Goal: Complete application form

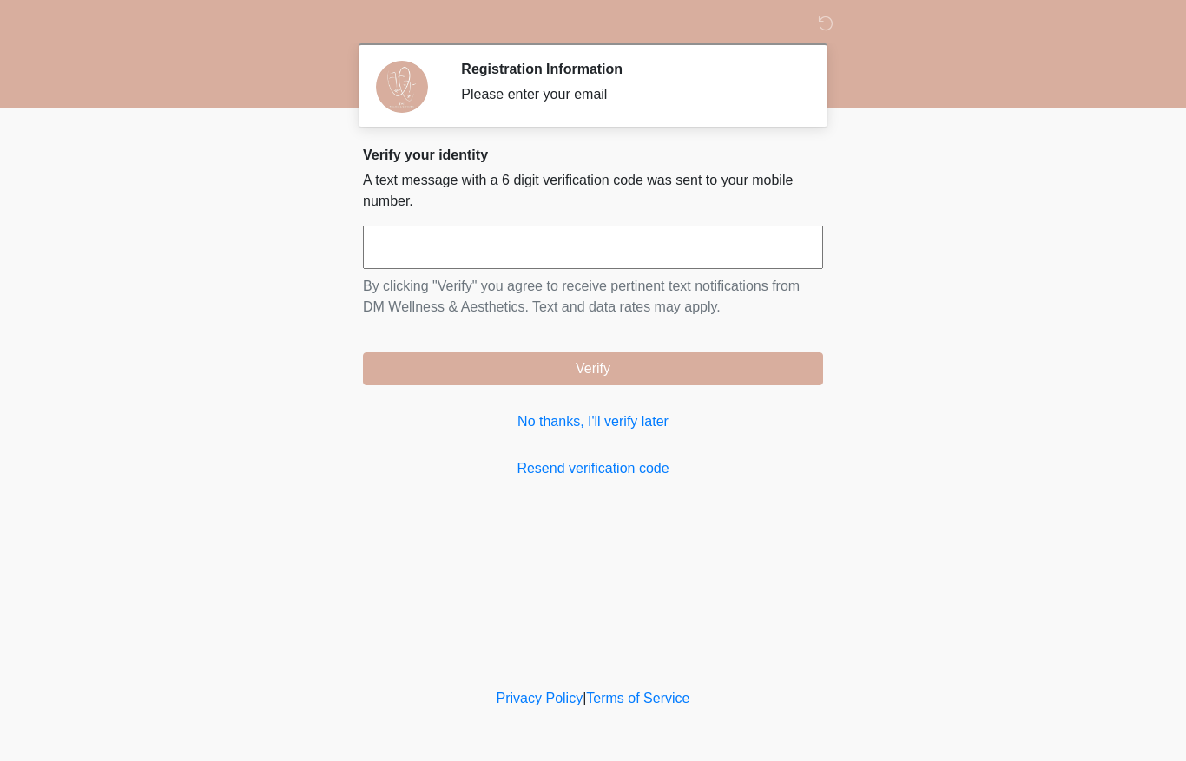
click at [780, 246] on input "text" at bounding box center [593, 247] width 460 height 43
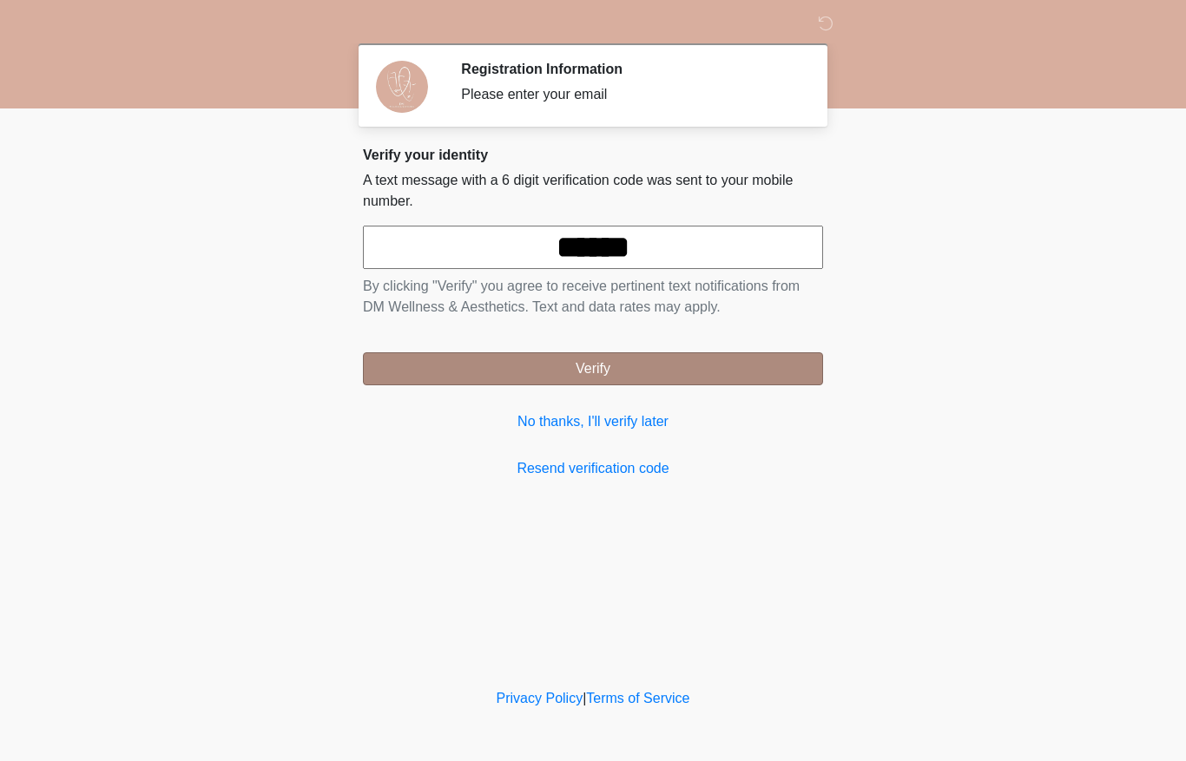
type input "******"
click at [700, 378] on button "Verify" at bounding box center [593, 368] width 460 height 33
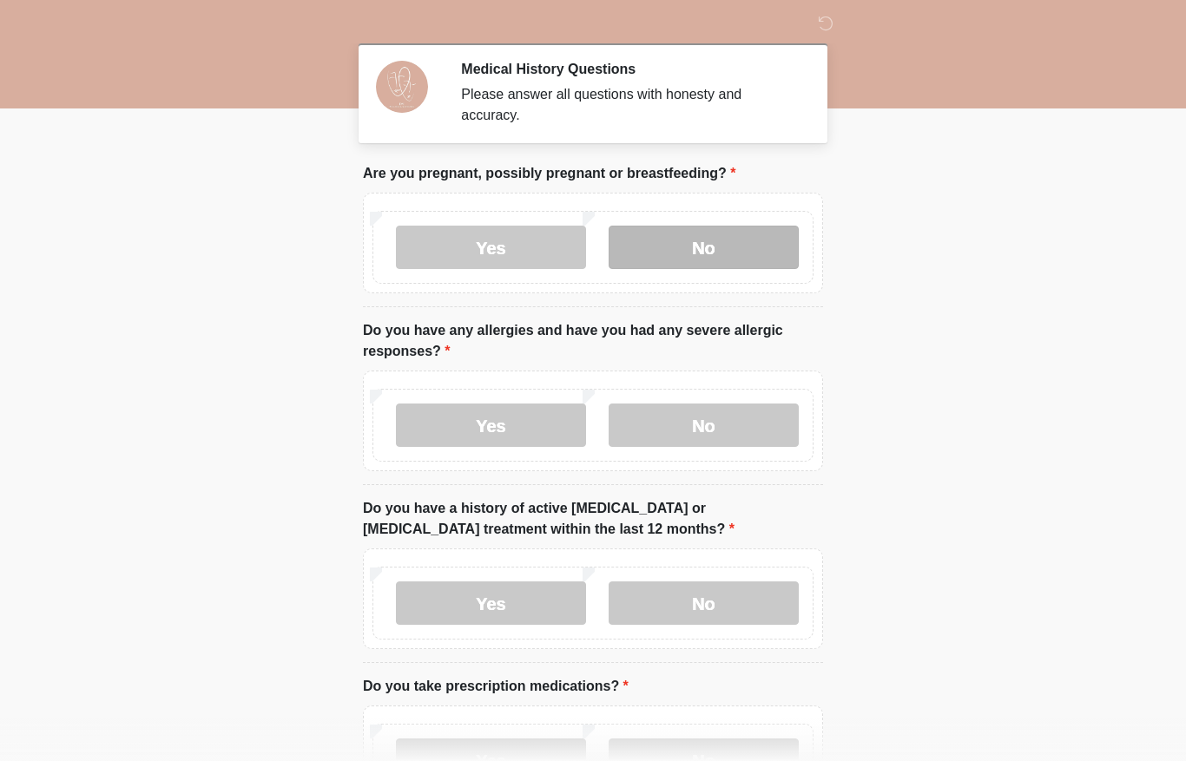
click at [778, 239] on label "No" at bounding box center [704, 247] width 190 height 43
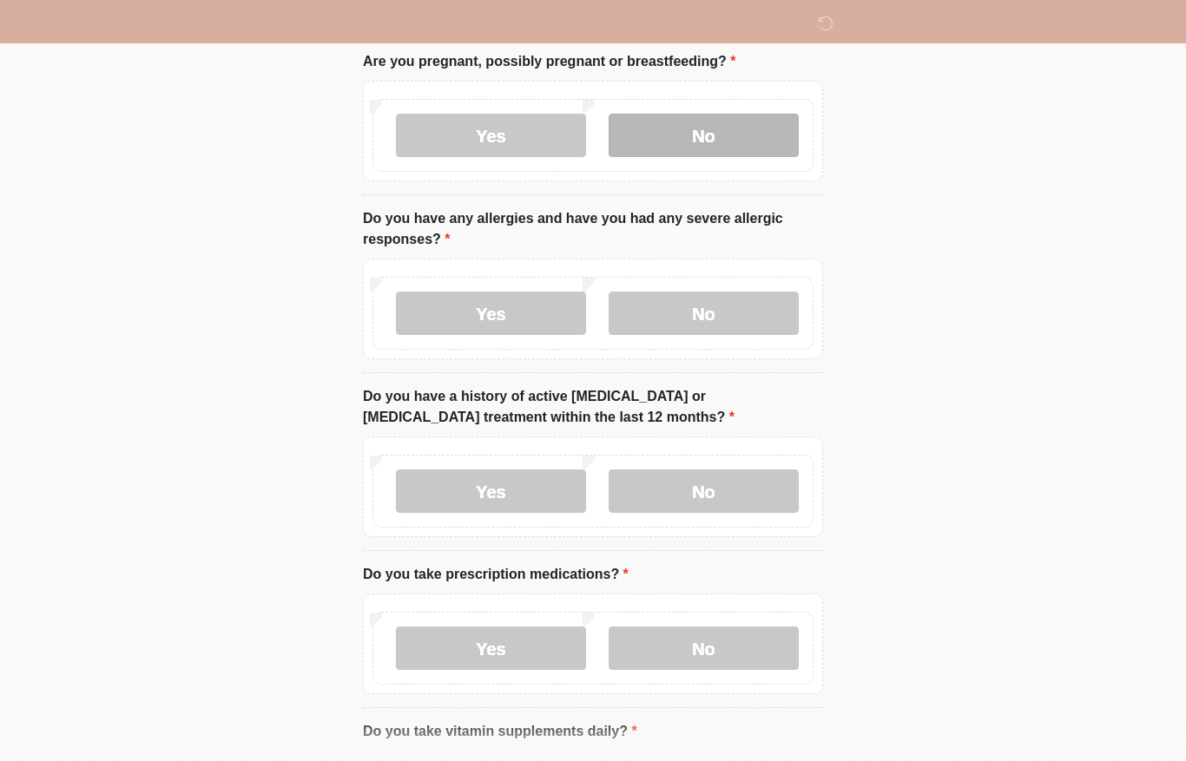
scroll to position [112, 0]
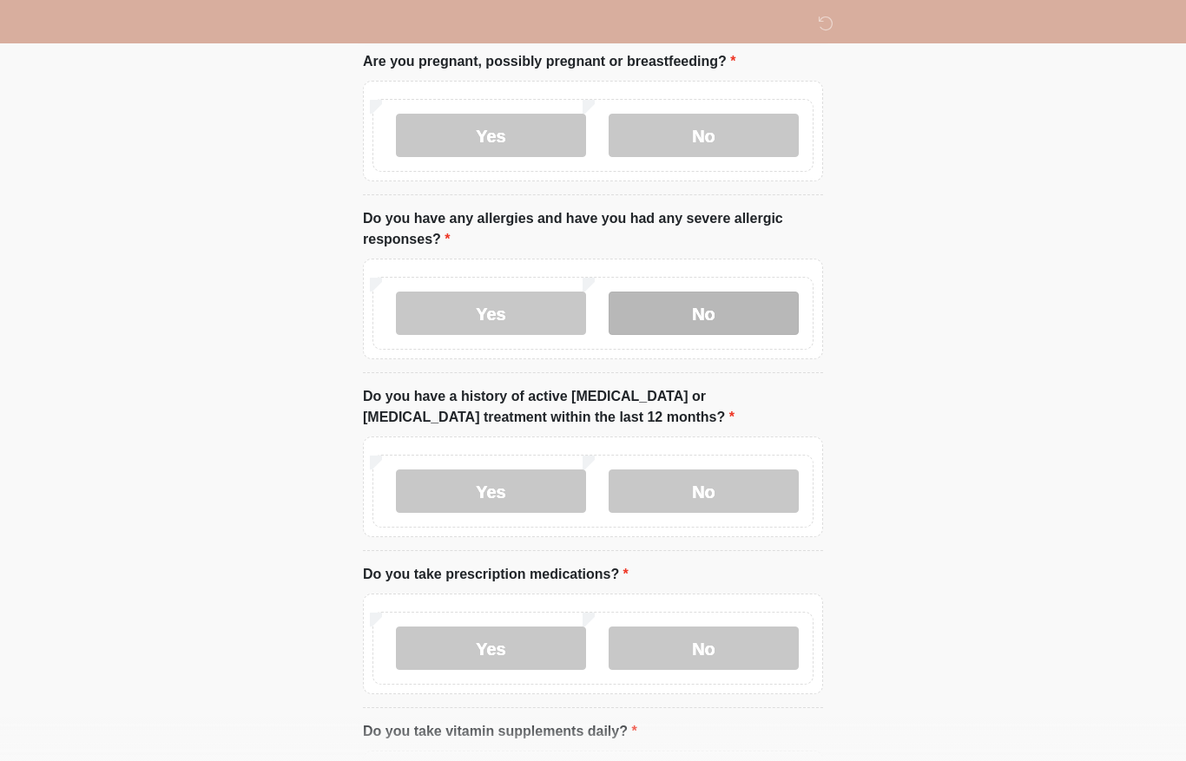
click at [769, 326] on label "No" at bounding box center [704, 313] width 190 height 43
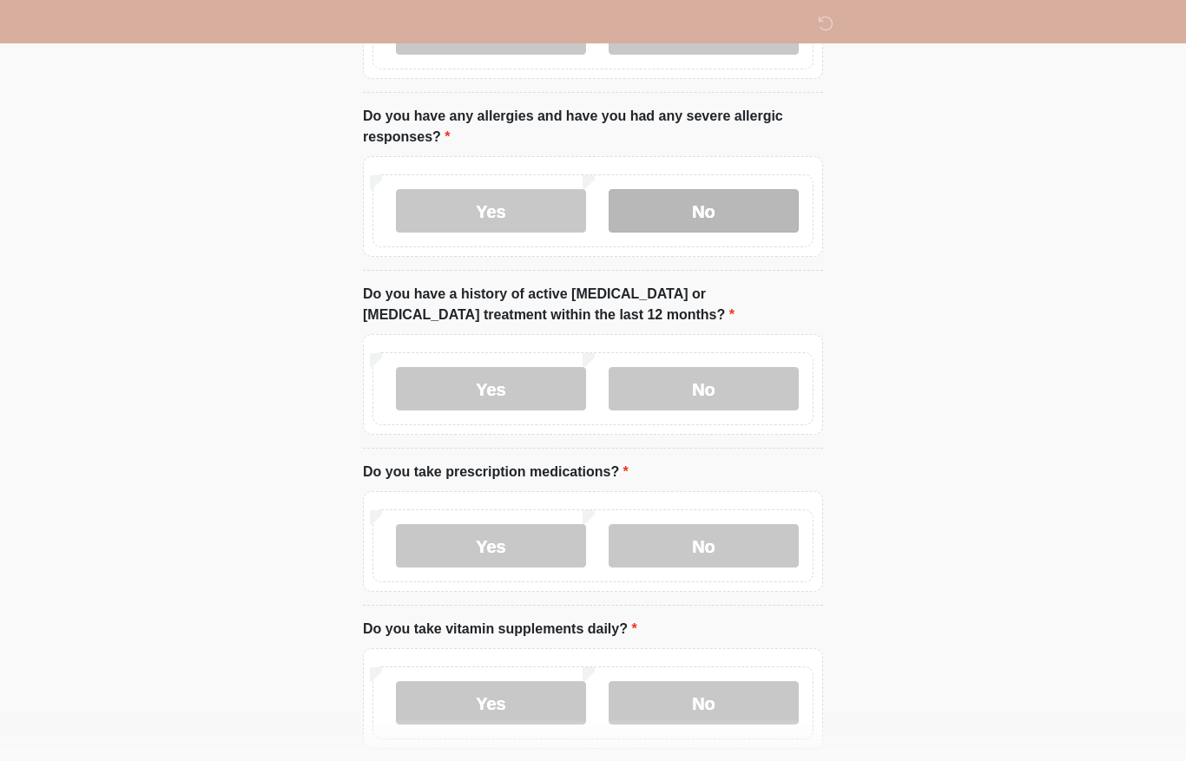
scroll to position [220, 0]
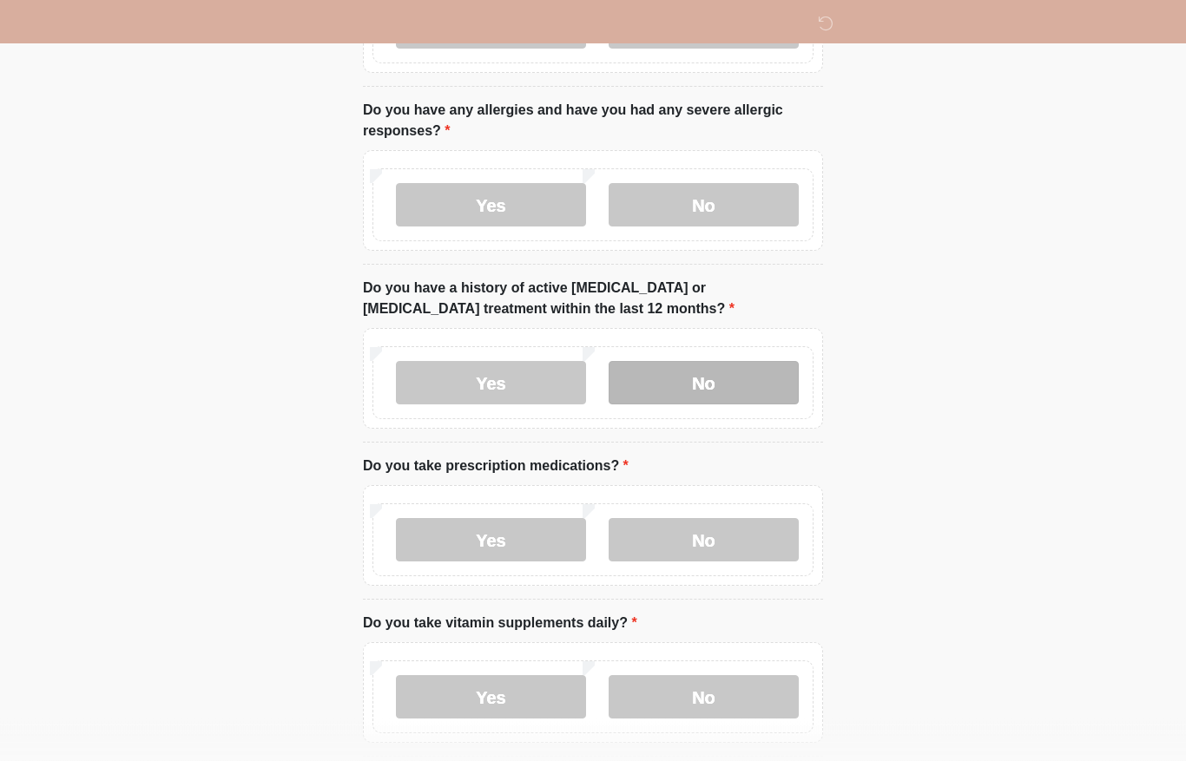
click at [765, 389] on label "No" at bounding box center [704, 383] width 190 height 43
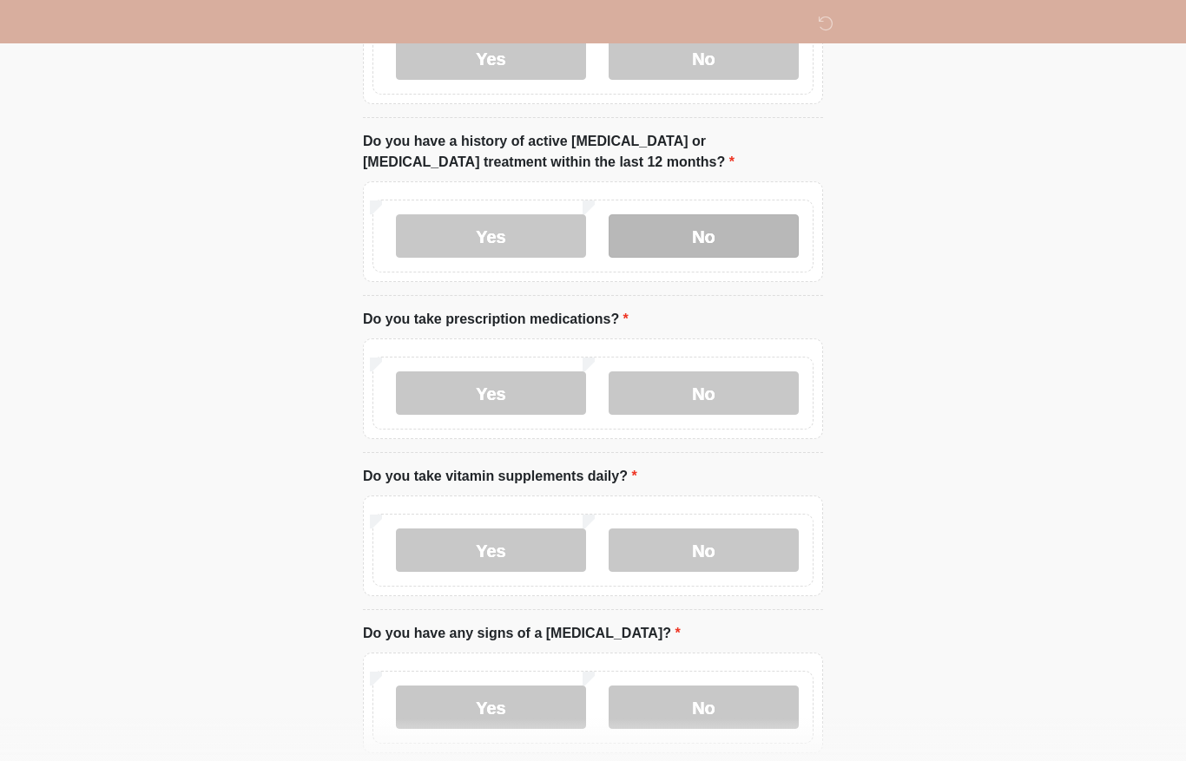
scroll to position [373, 0]
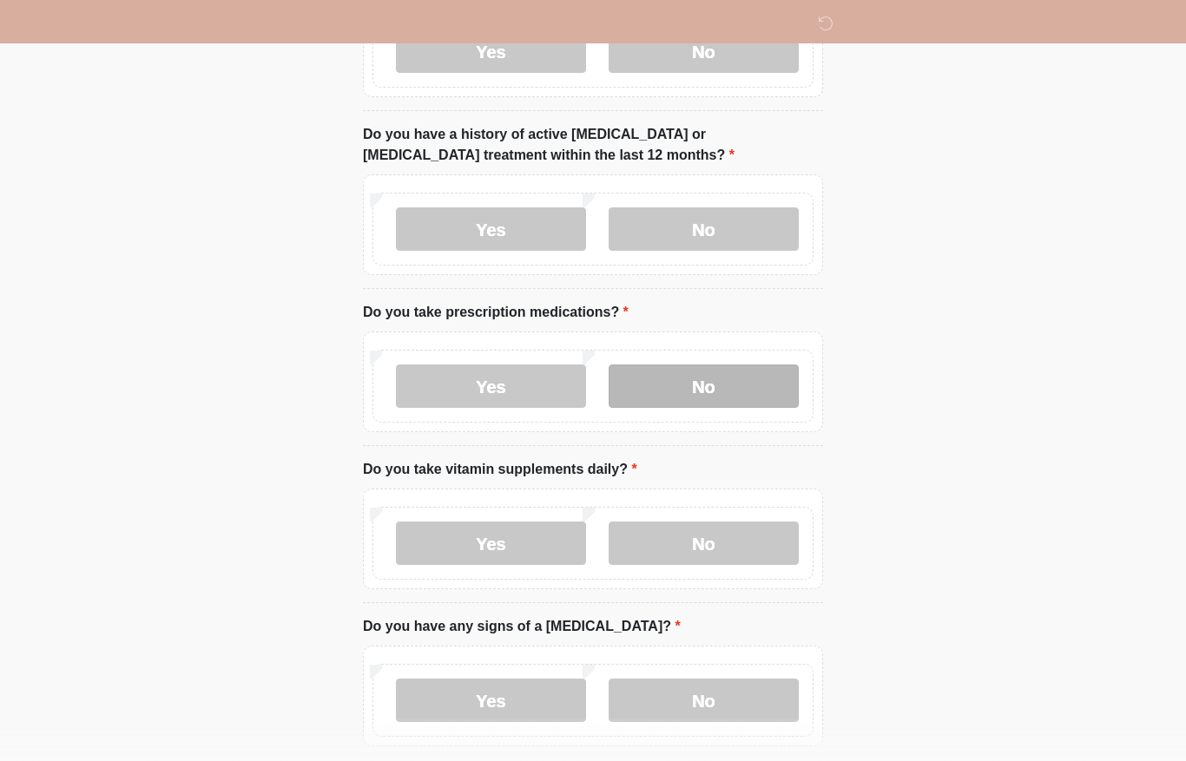
click at [760, 385] on label "No" at bounding box center [704, 386] width 190 height 43
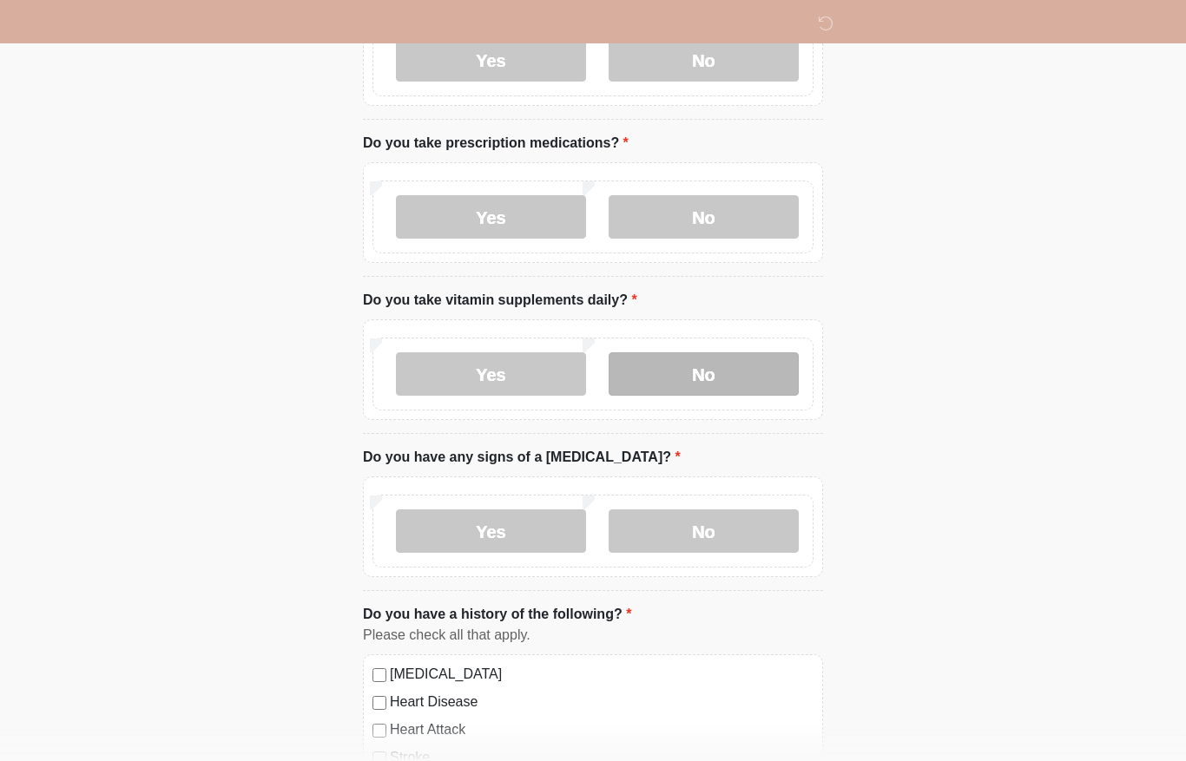
click at [764, 385] on label "No" at bounding box center [704, 374] width 190 height 43
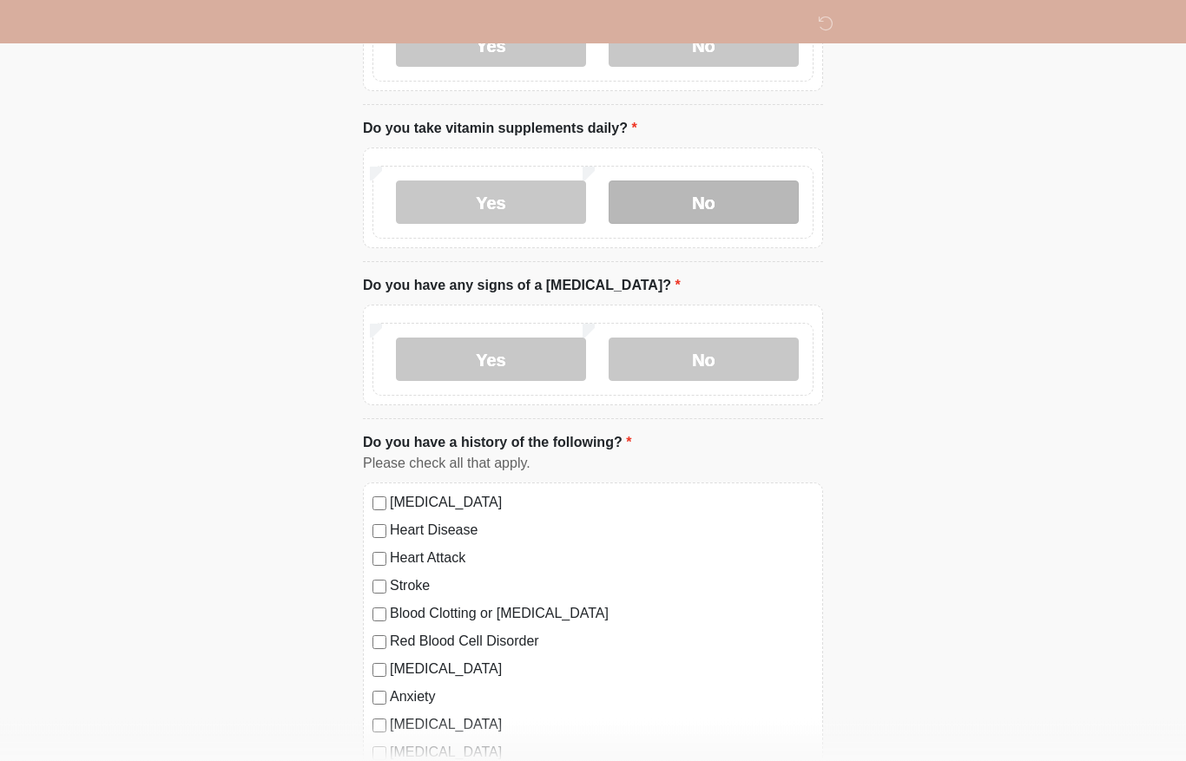
scroll to position [715, 0]
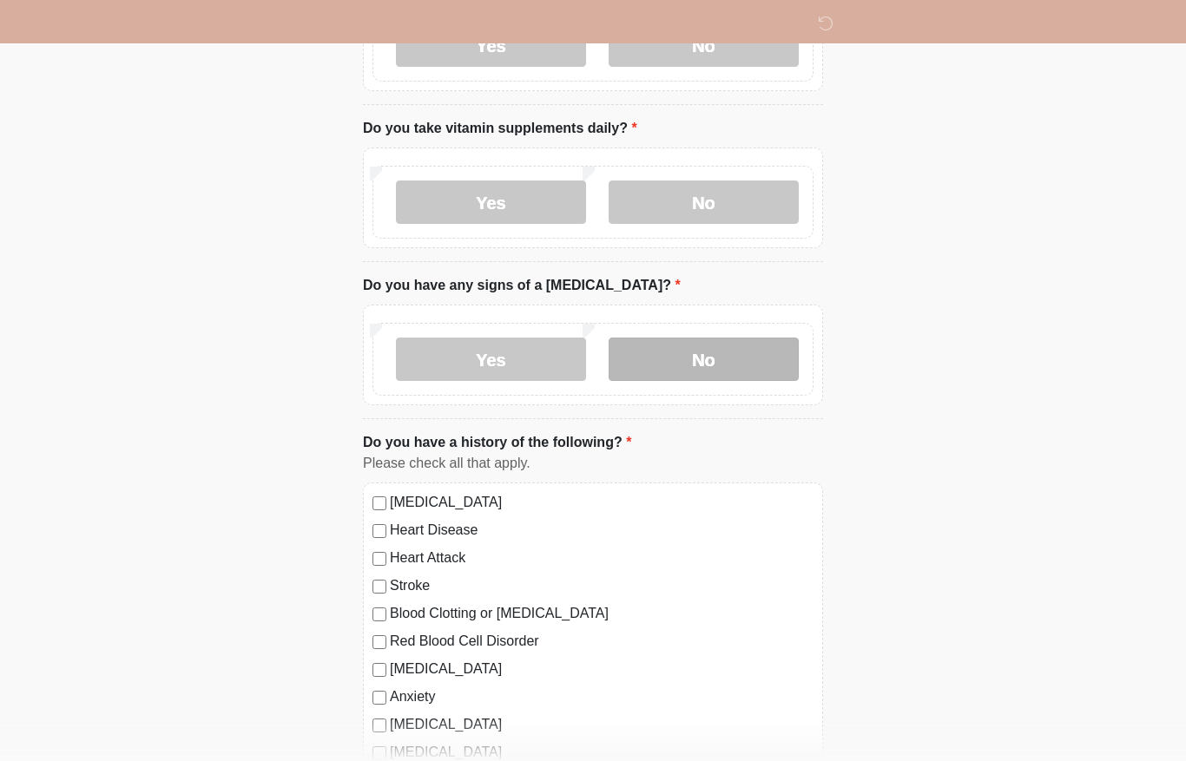
click at [786, 359] on label "No" at bounding box center [704, 359] width 190 height 43
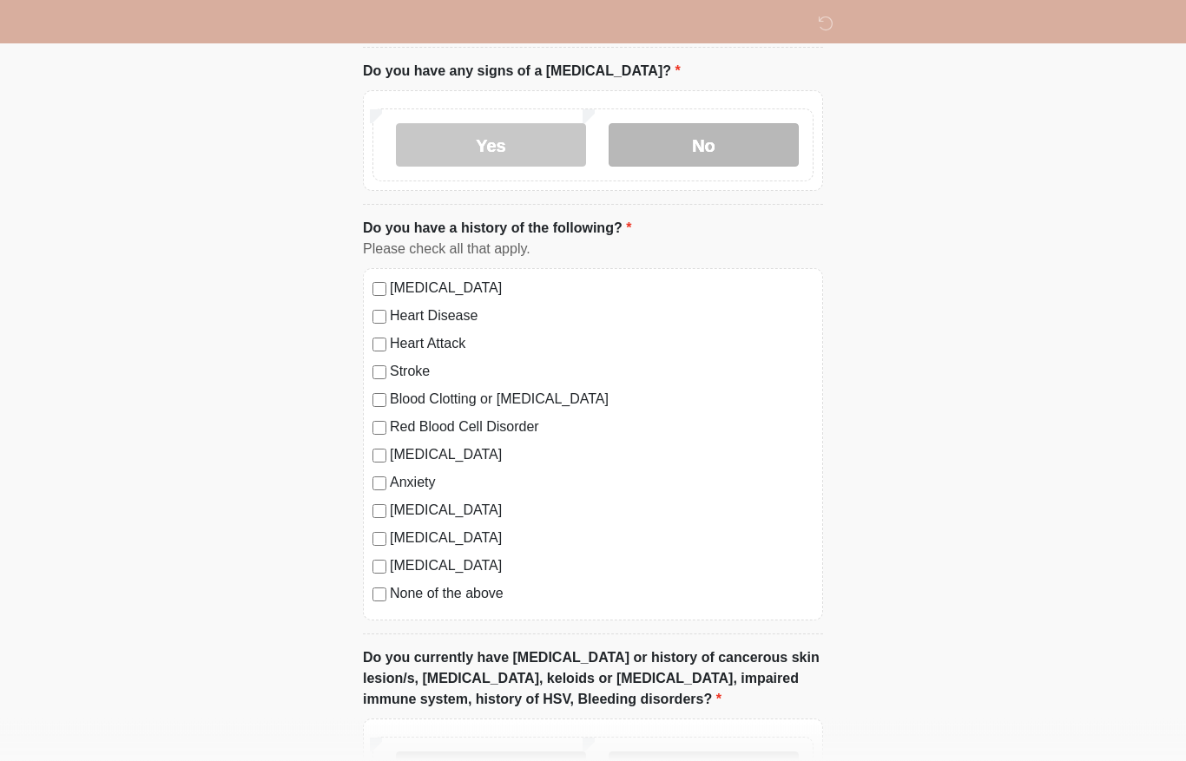
scroll to position [943, 0]
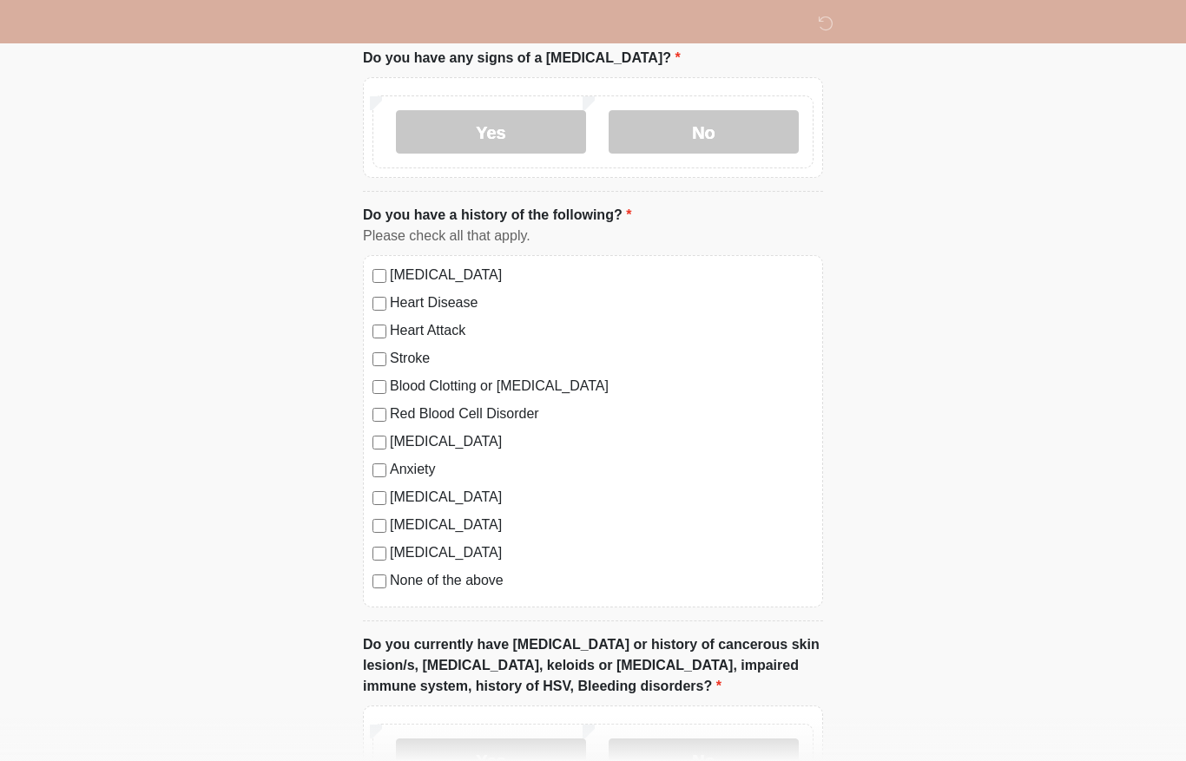
click at [483, 586] on label "None of the above" at bounding box center [602, 580] width 424 height 21
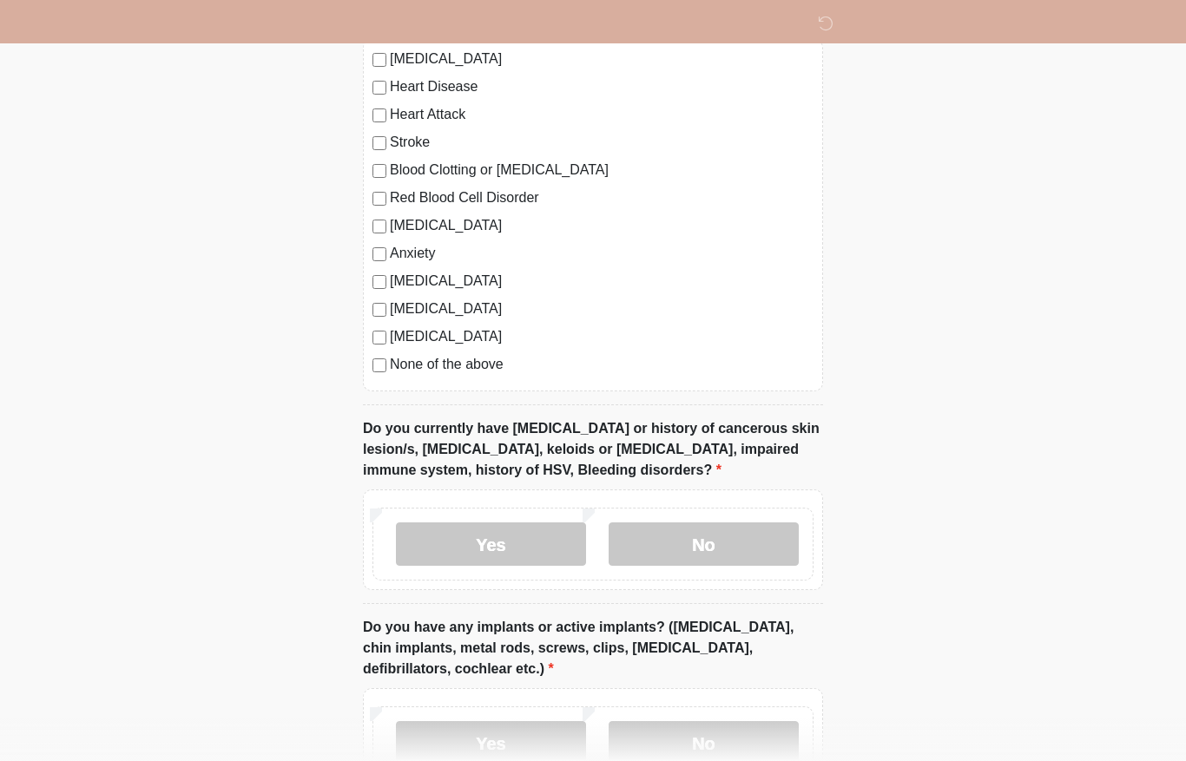
scroll to position [1167, 0]
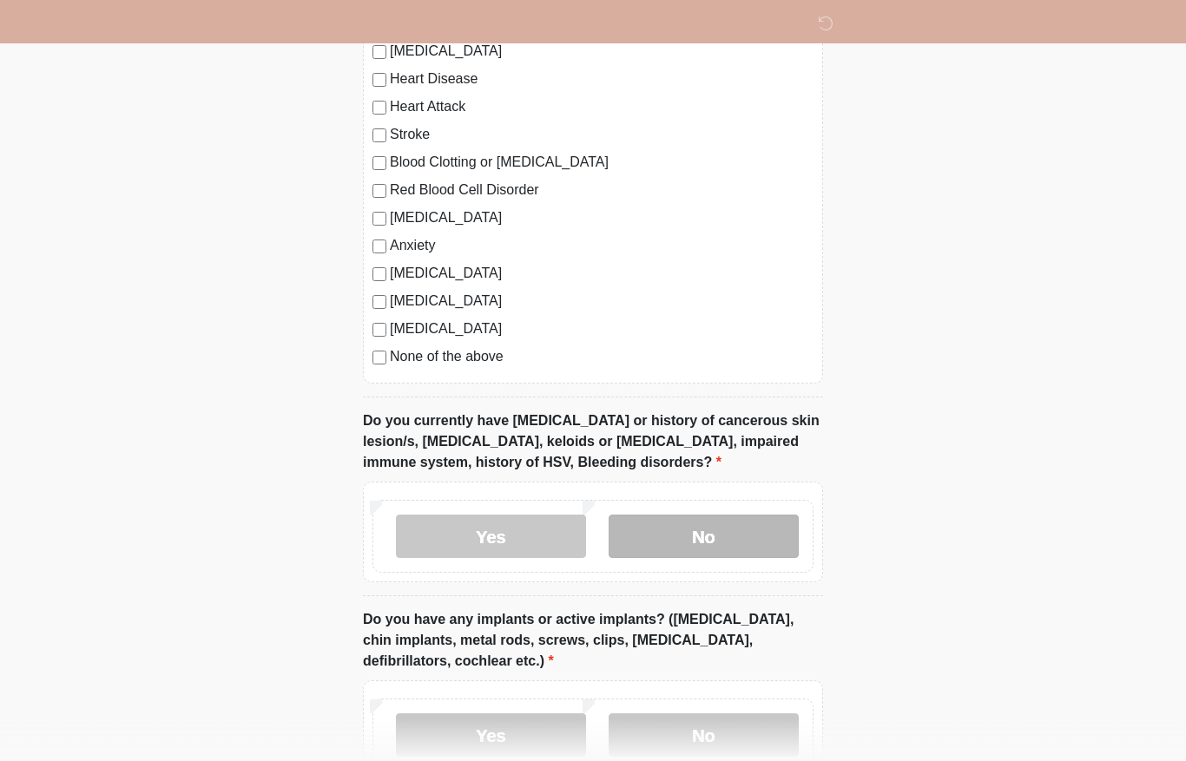
click at [778, 524] on label "No" at bounding box center [704, 536] width 190 height 43
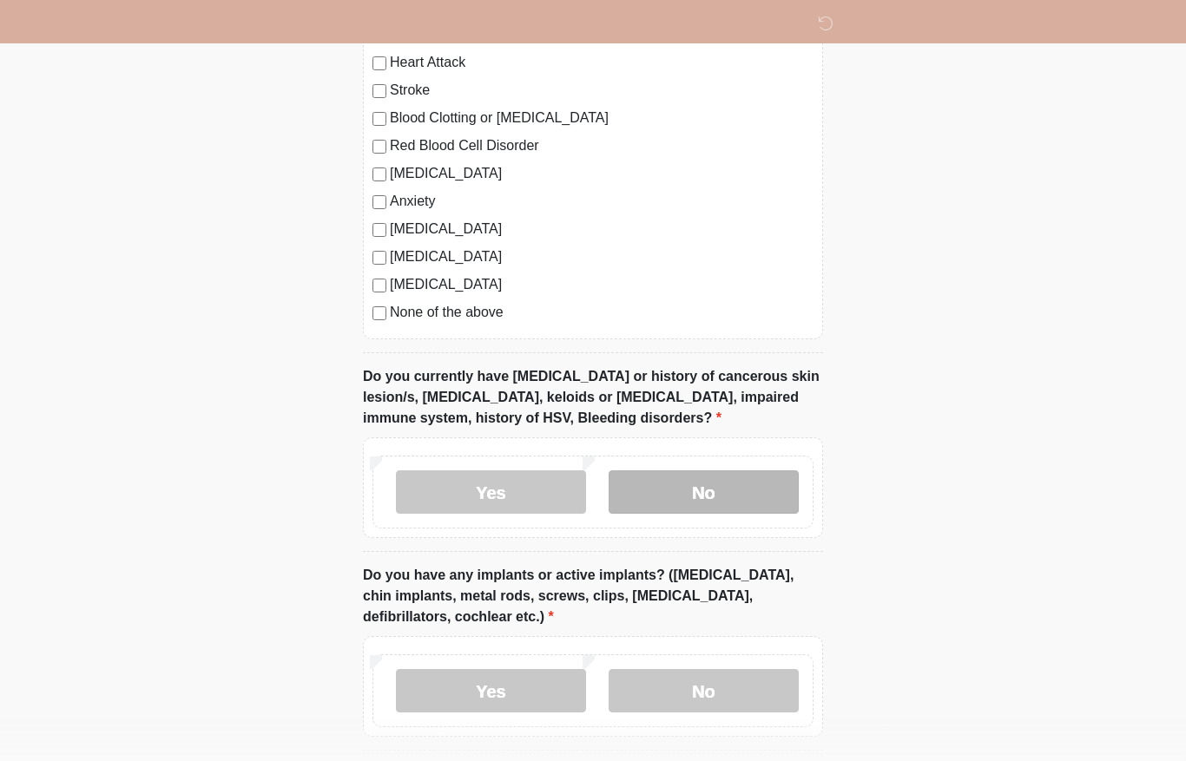
scroll to position [1404, 0]
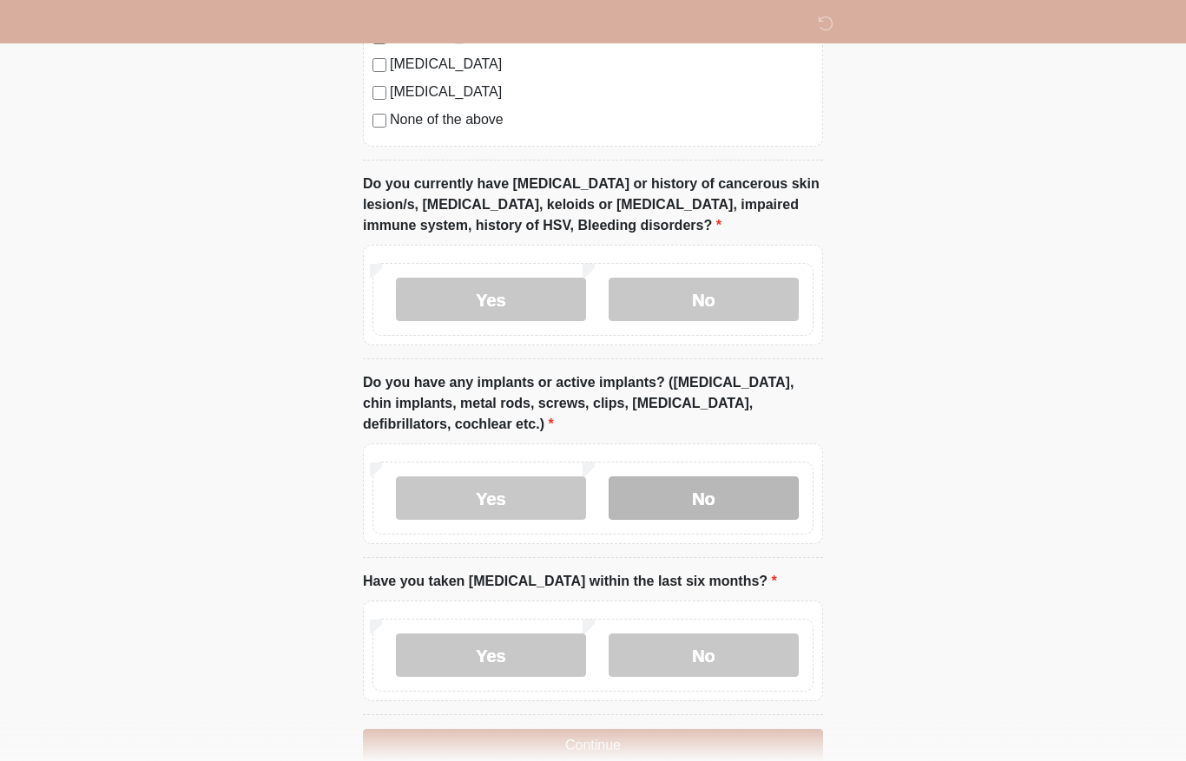
click at [762, 492] on label "No" at bounding box center [704, 498] width 190 height 43
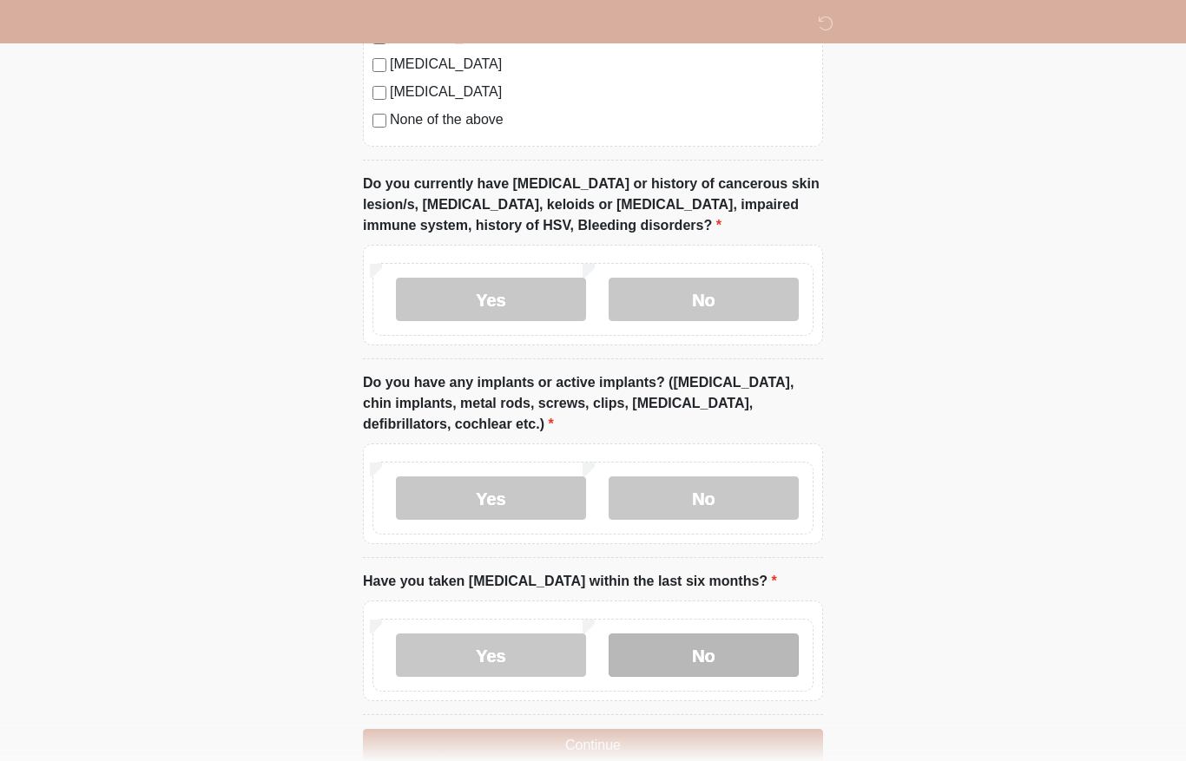
click at [740, 654] on label "No" at bounding box center [704, 655] width 190 height 43
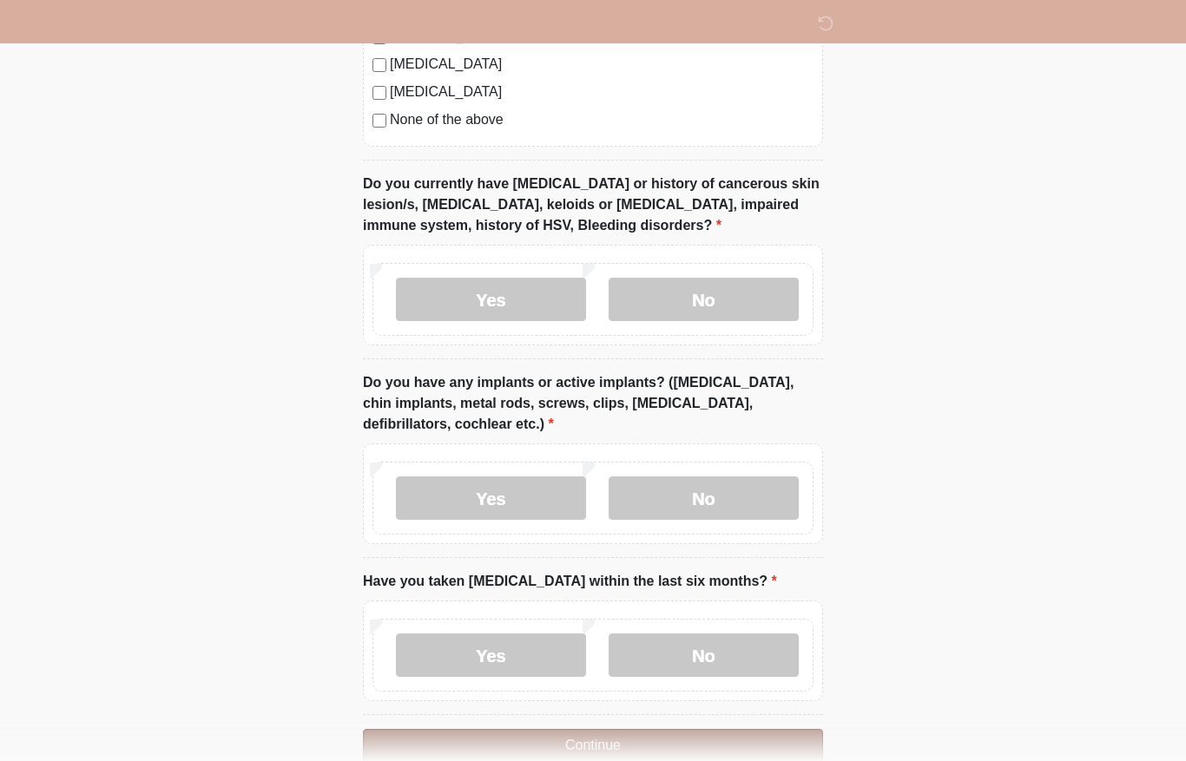
click at [700, 742] on button "Continue" at bounding box center [593, 745] width 460 height 33
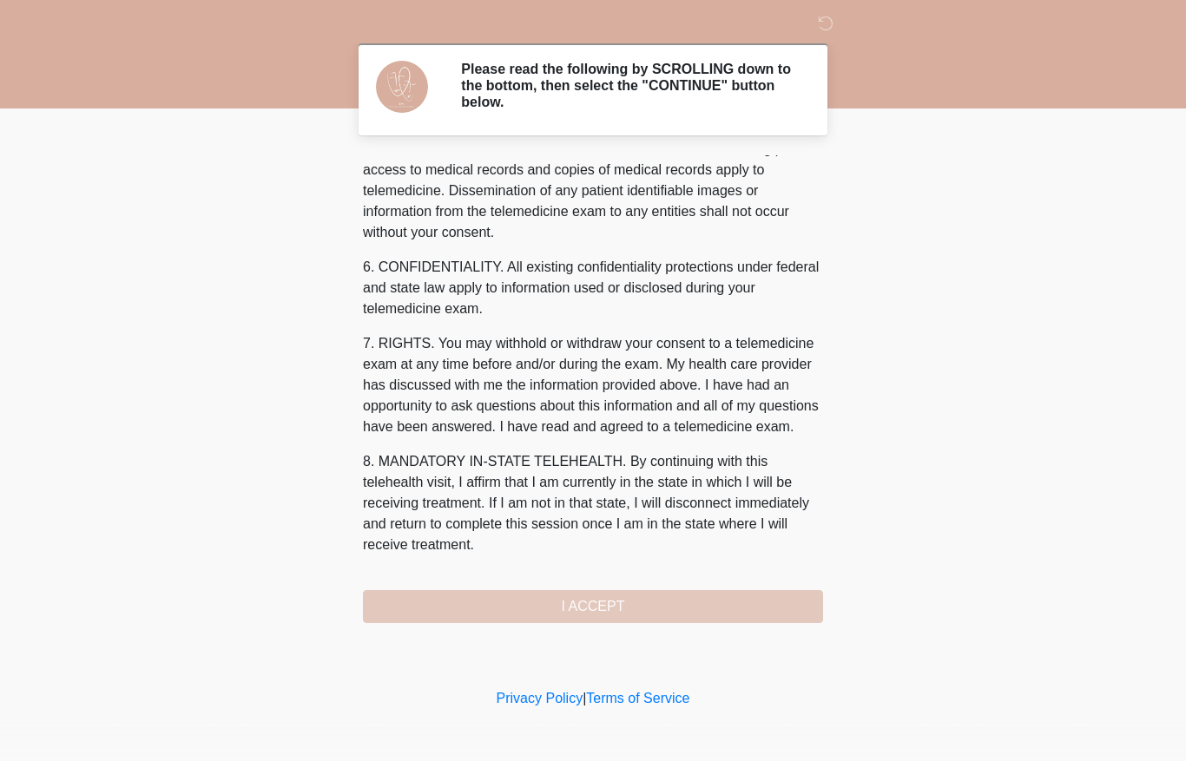
scroll to position [614, 0]
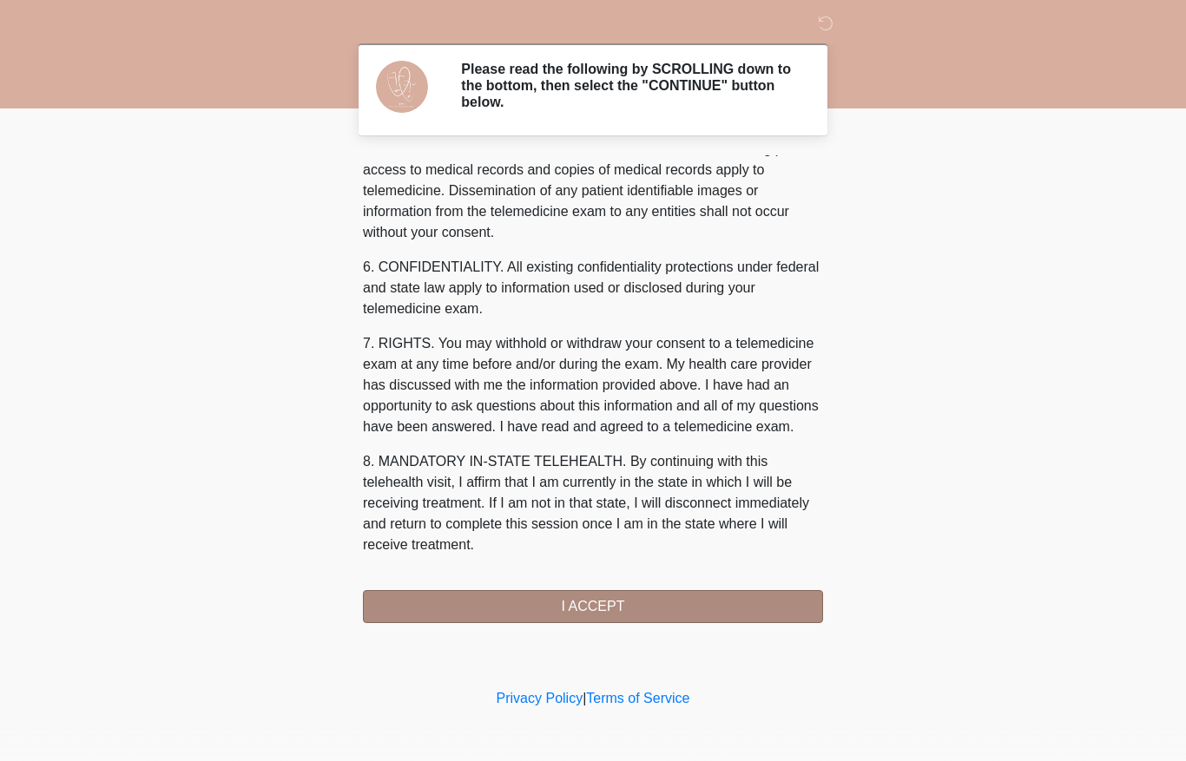
click at [644, 595] on button "I ACCEPT" at bounding box center [593, 606] width 460 height 33
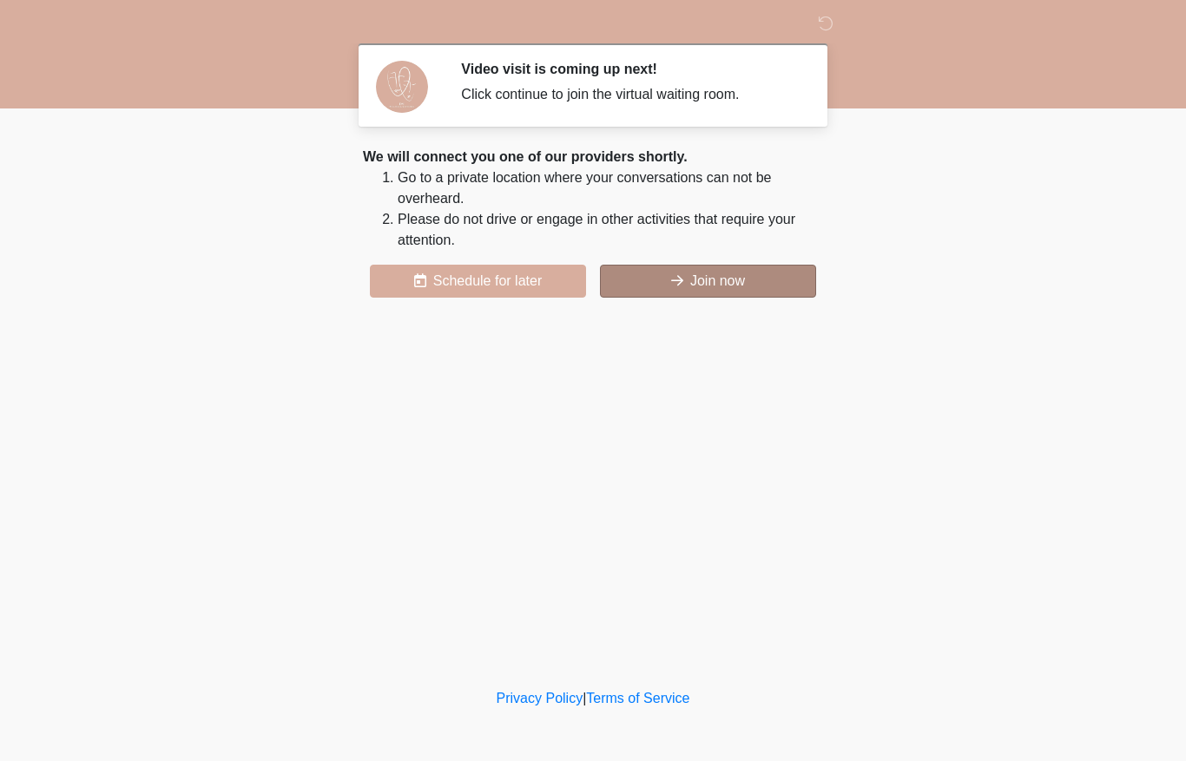
click at [744, 285] on button "Join now" at bounding box center [708, 281] width 216 height 33
